Goal: Information Seeking & Learning: Learn about a topic

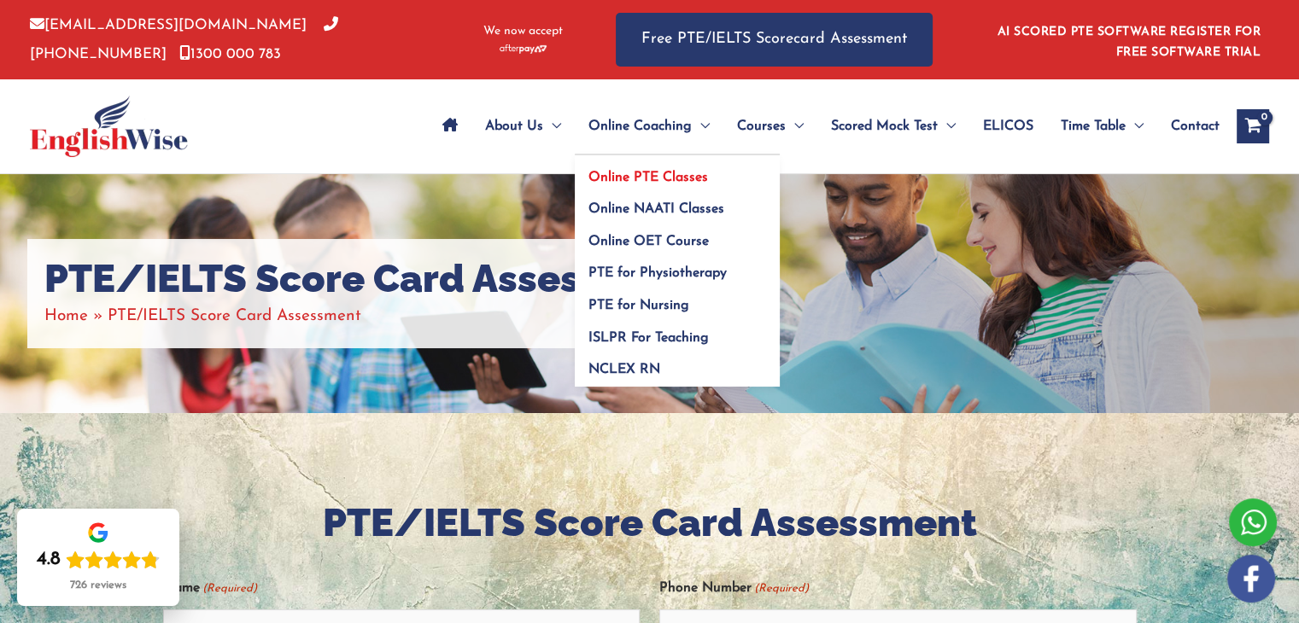
click at [657, 181] on span "Online PTE Classes" at bounding box center [648, 178] width 120 height 14
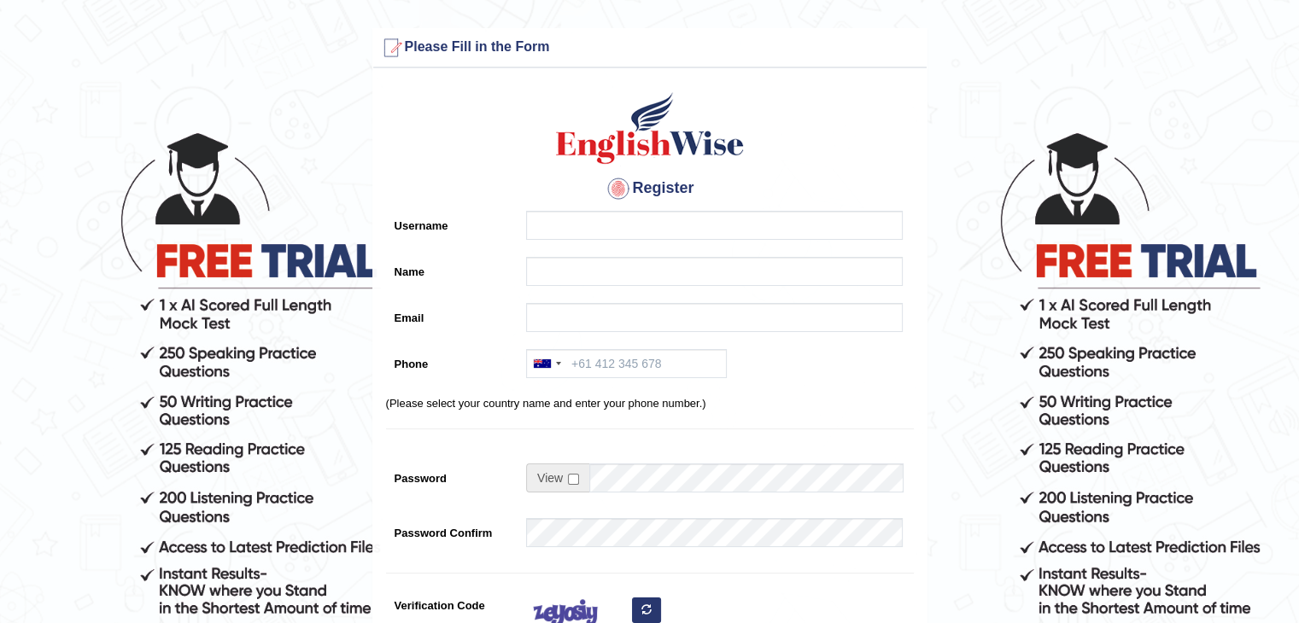
scroll to position [376, 0]
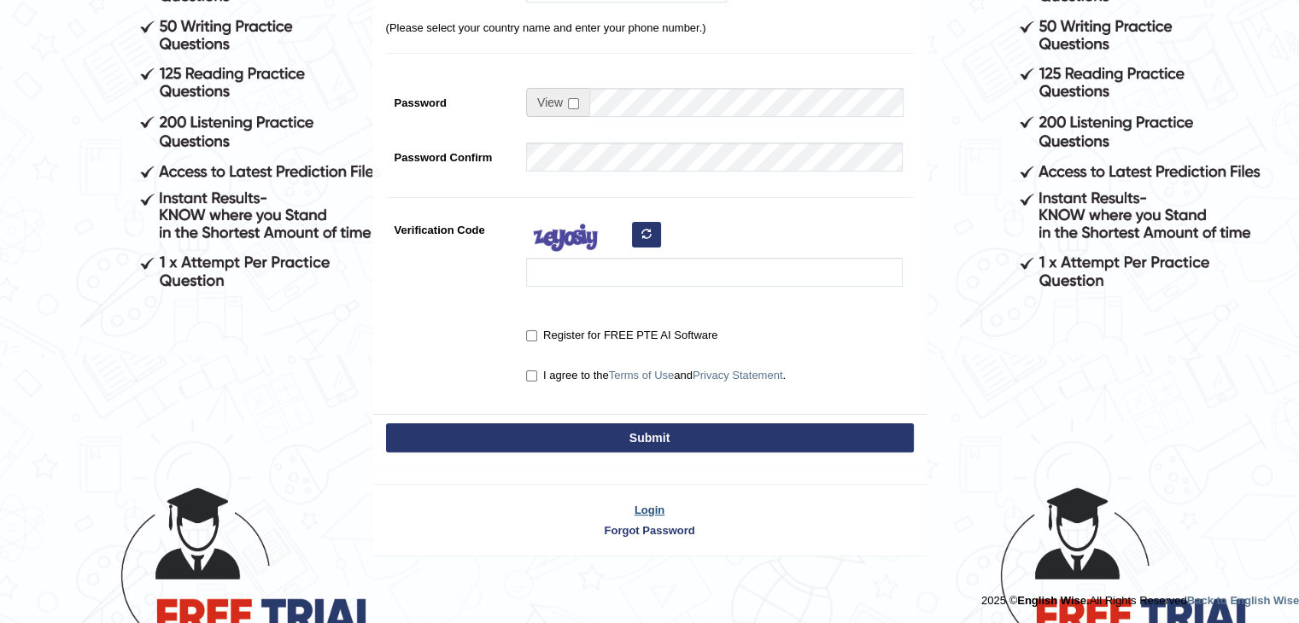
click at [652, 514] on link "Login" at bounding box center [649, 510] width 553 height 16
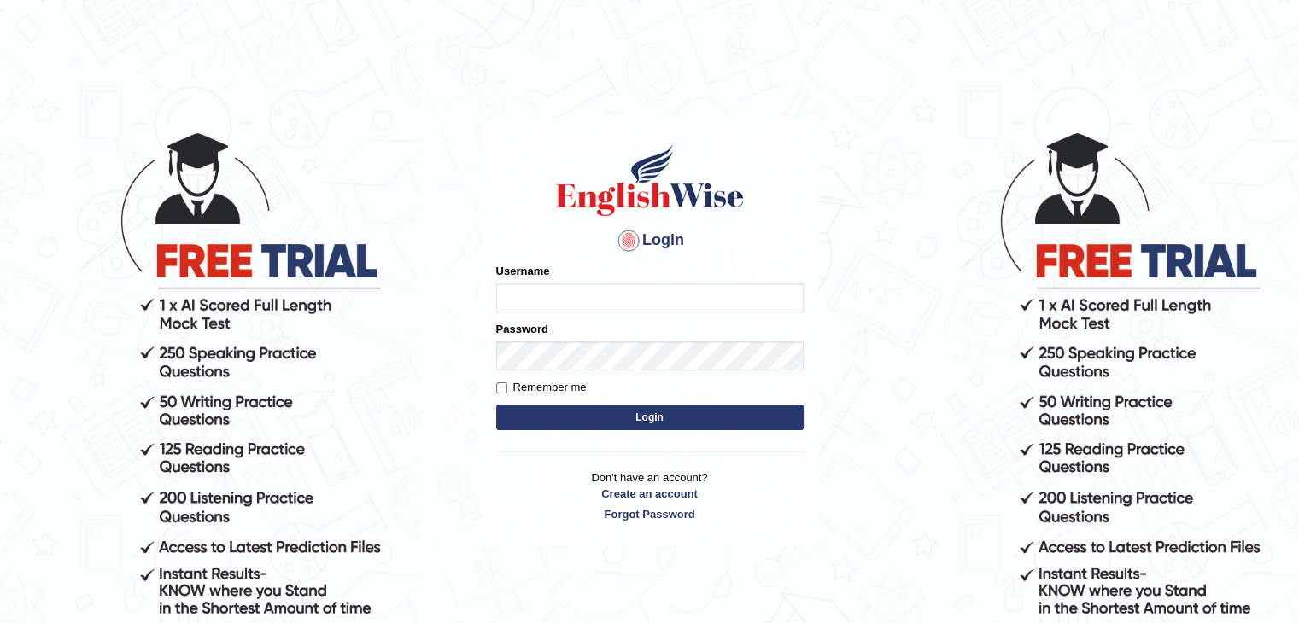
type input "ramsaran15"
click at [666, 414] on button "Login" at bounding box center [649, 418] width 307 height 26
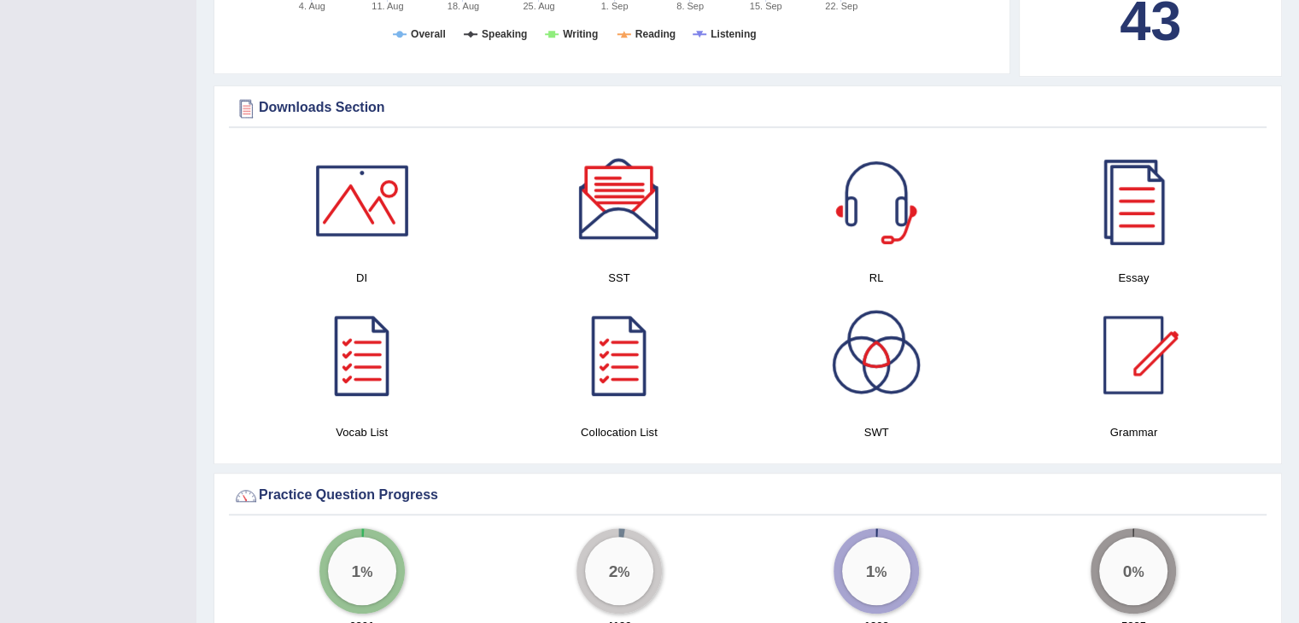
scroll to position [894, 0]
click at [632, 203] on div at bounding box center [619, 202] width 120 height 120
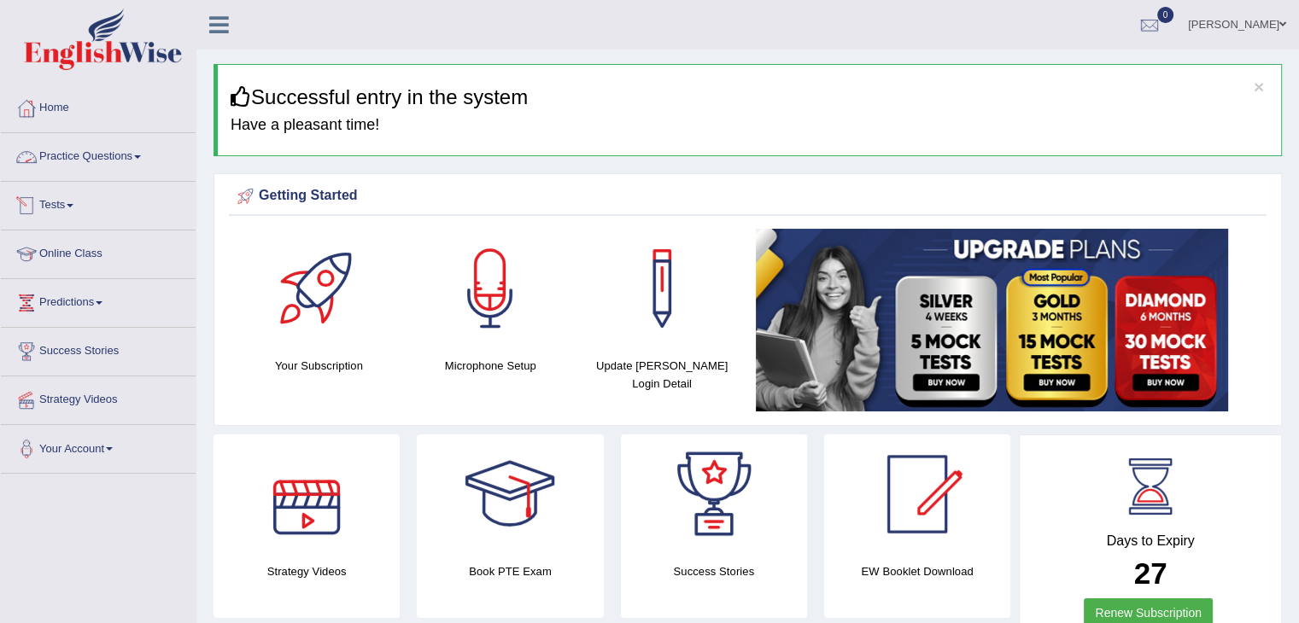
click at [139, 149] on link "Practice Questions" at bounding box center [98, 154] width 195 height 43
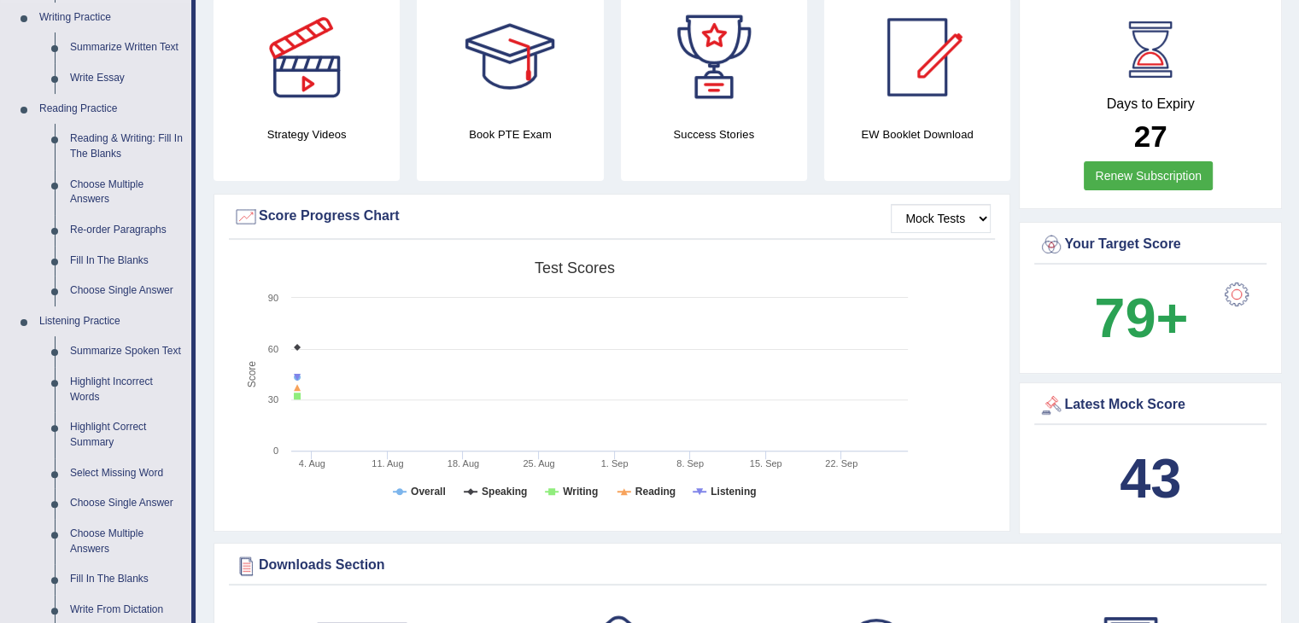
scroll to position [485, 0]
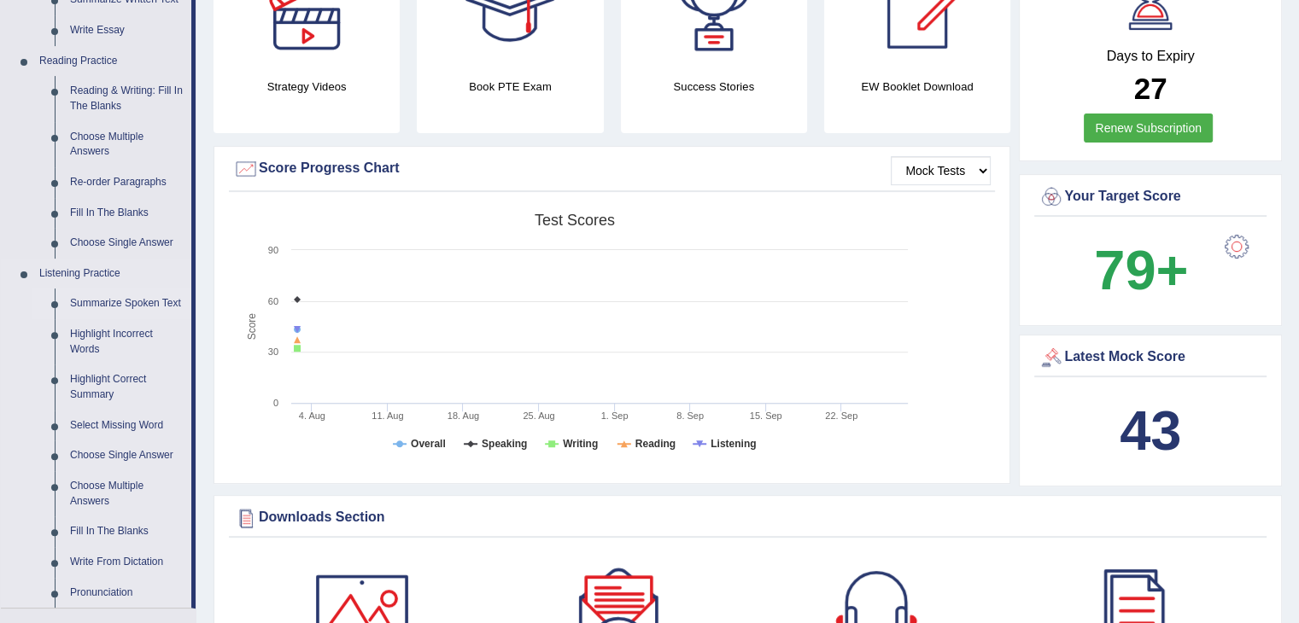
click at [115, 307] on link "Summarize Spoken Text" at bounding box center [126, 304] width 129 height 31
